Goal: Find specific page/section: Find specific page/section

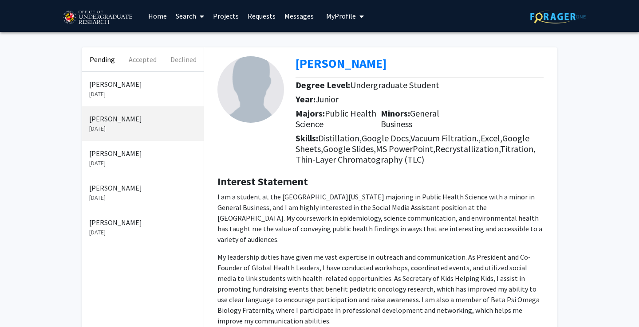
click at [154, 223] on p "[PERSON_NAME]" at bounding box center [142, 222] width 107 height 11
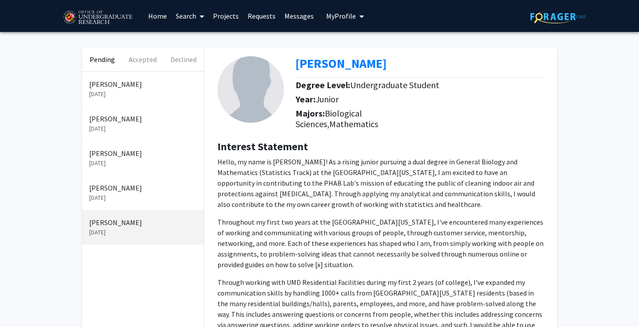
click at [174, 192] on p "[PERSON_NAME]" at bounding box center [142, 188] width 107 height 11
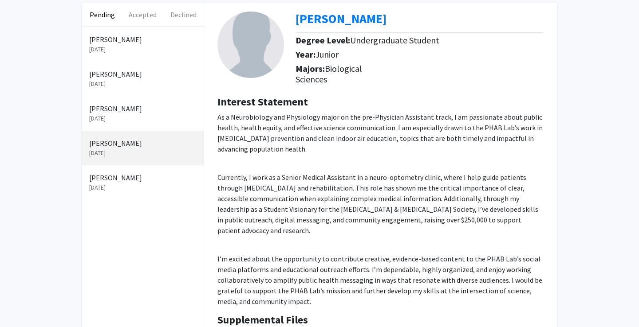
scroll to position [31, 0]
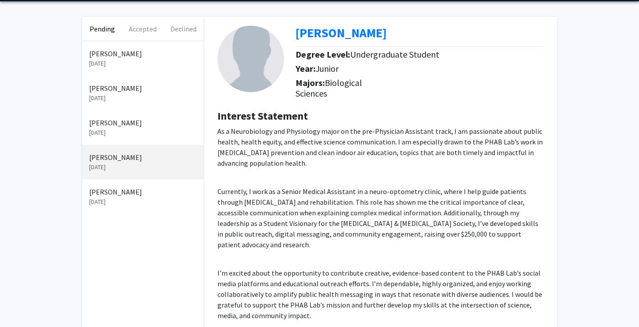
click at [170, 194] on p "[PERSON_NAME]" at bounding box center [142, 192] width 107 height 11
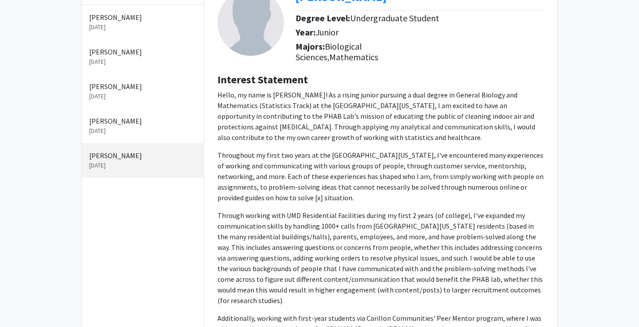
scroll to position [71, 0]
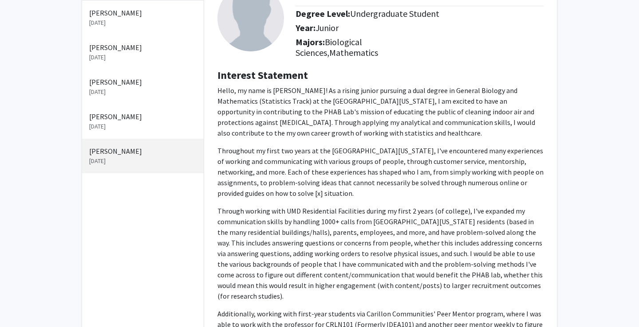
click at [170, 122] on p "[PERSON_NAME]" at bounding box center [142, 116] width 107 height 11
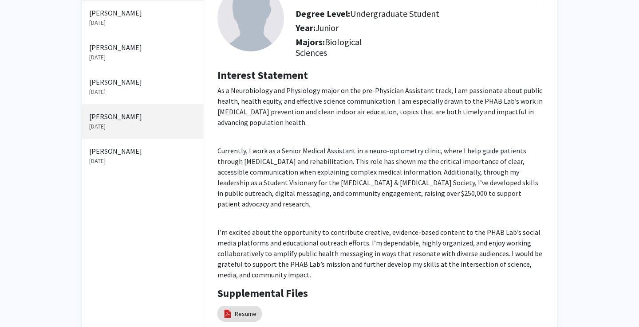
click at [175, 92] on p "[DATE]" at bounding box center [142, 91] width 107 height 9
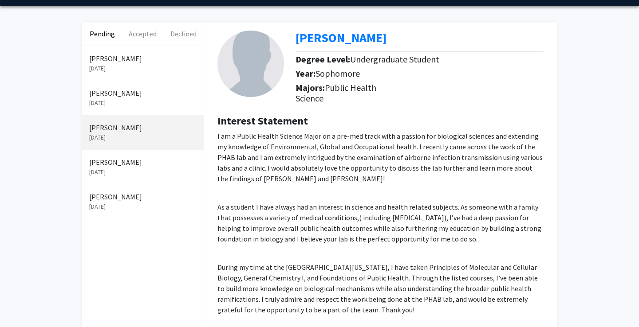
scroll to position [30, 0]
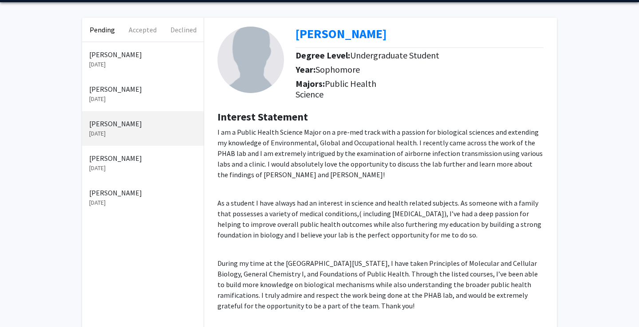
click at [163, 96] on p "[DATE]" at bounding box center [142, 98] width 107 height 9
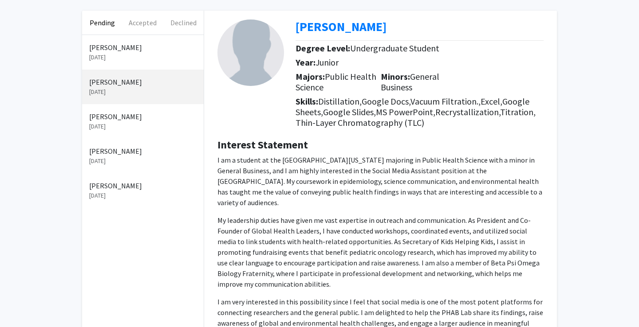
scroll to position [23, 0]
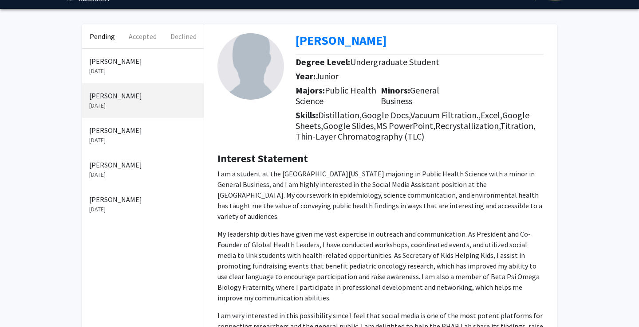
click at [184, 80] on div "[PERSON_NAME] [DATE]" at bounding box center [143, 66] width 122 height 35
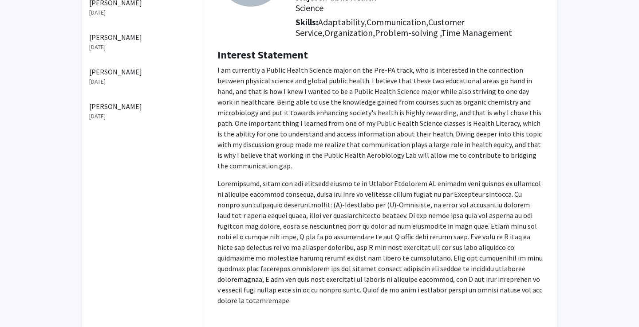
scroll to position [59, 0]
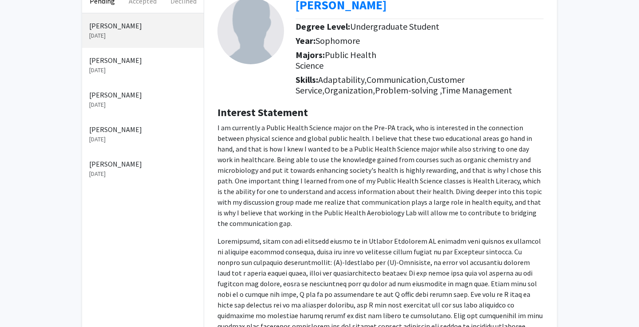
click at [167, 72] on p "[DATE]" at bounding box center [142, 70] width 107 height 9
